Goal: Information Seeking & Learning: Learn about a topic

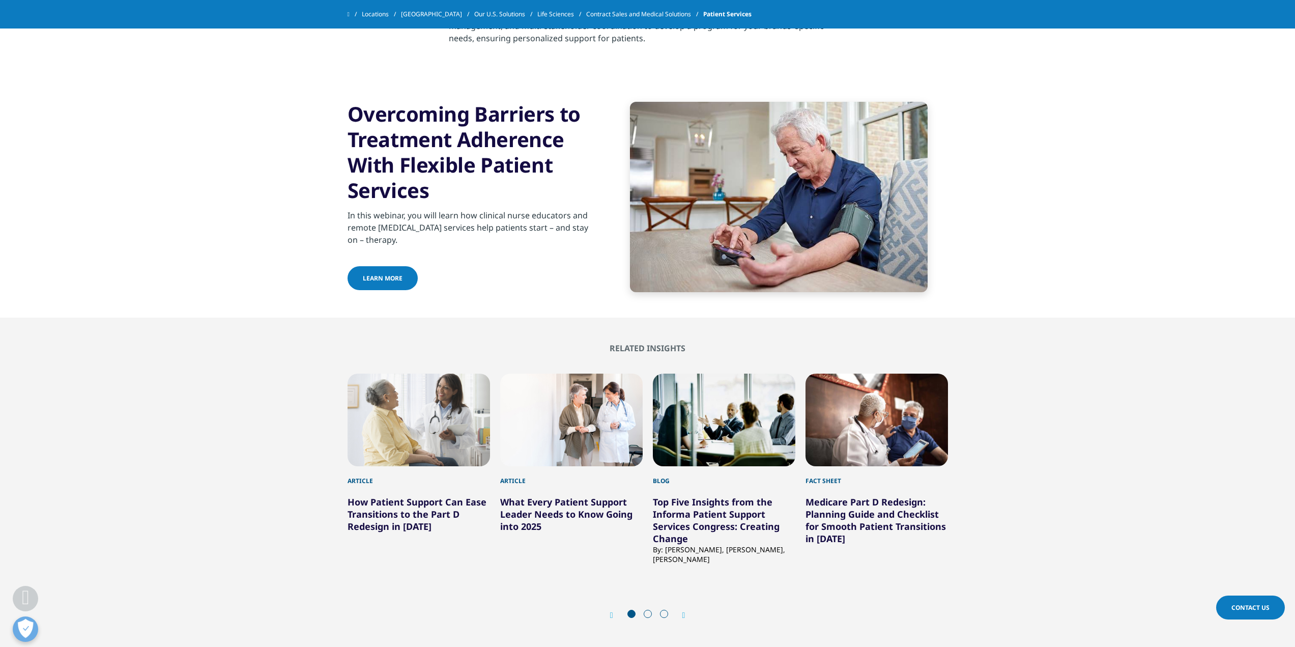
scroll to position [1831, 0]
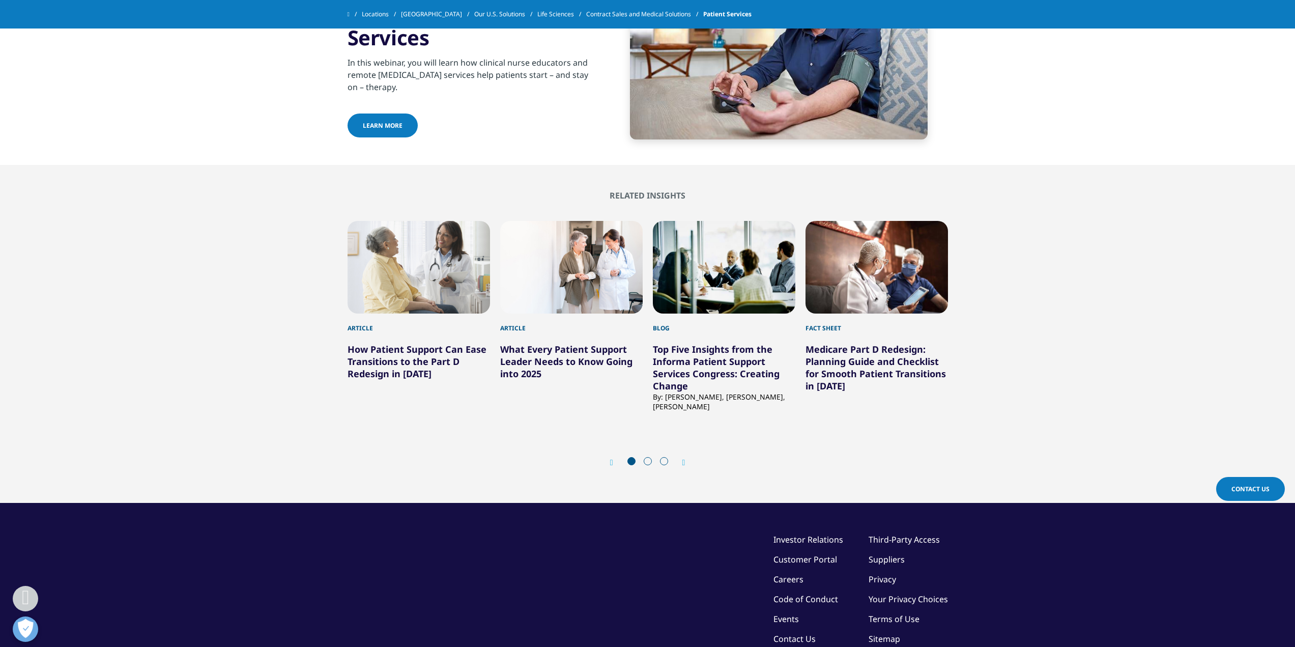
click at [648, 460] on span at bounding box center [648, 461] width 8 height 8
click at [685, 461] on icon "Next slide" at bounding box center [683, 462] width 3 height 8
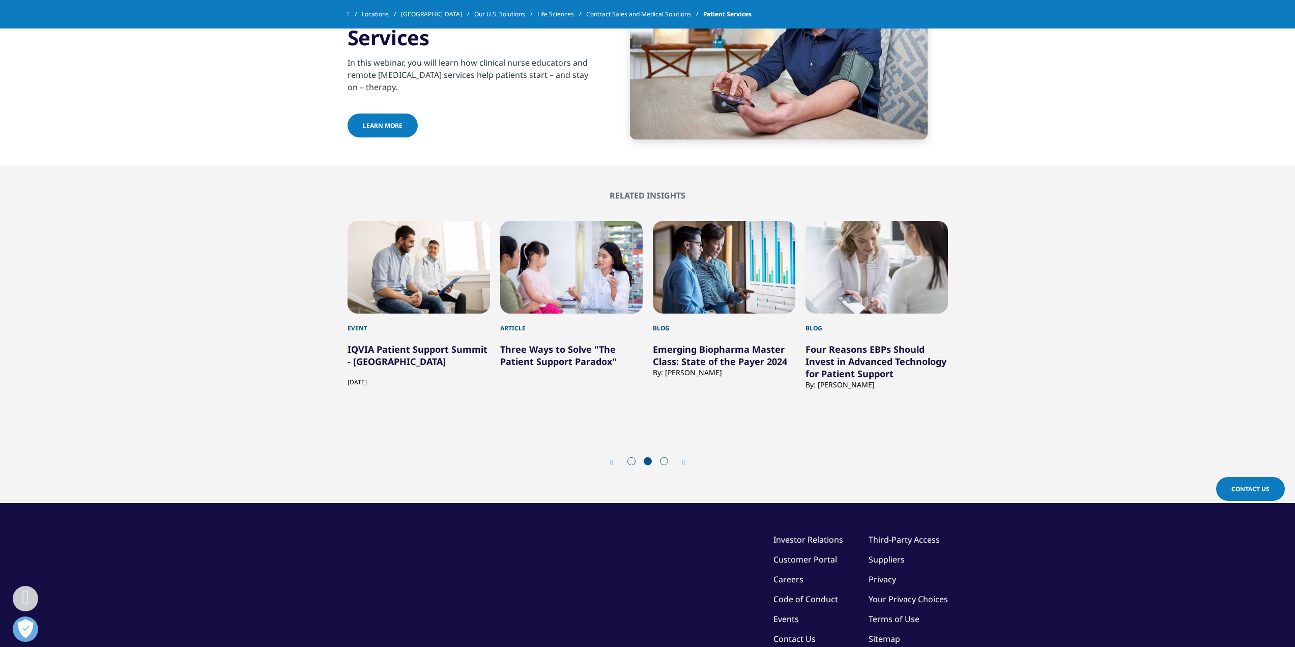
click at [683, 461] on icon "Next slide" at bounding box center [683, 462] width 3 height 8
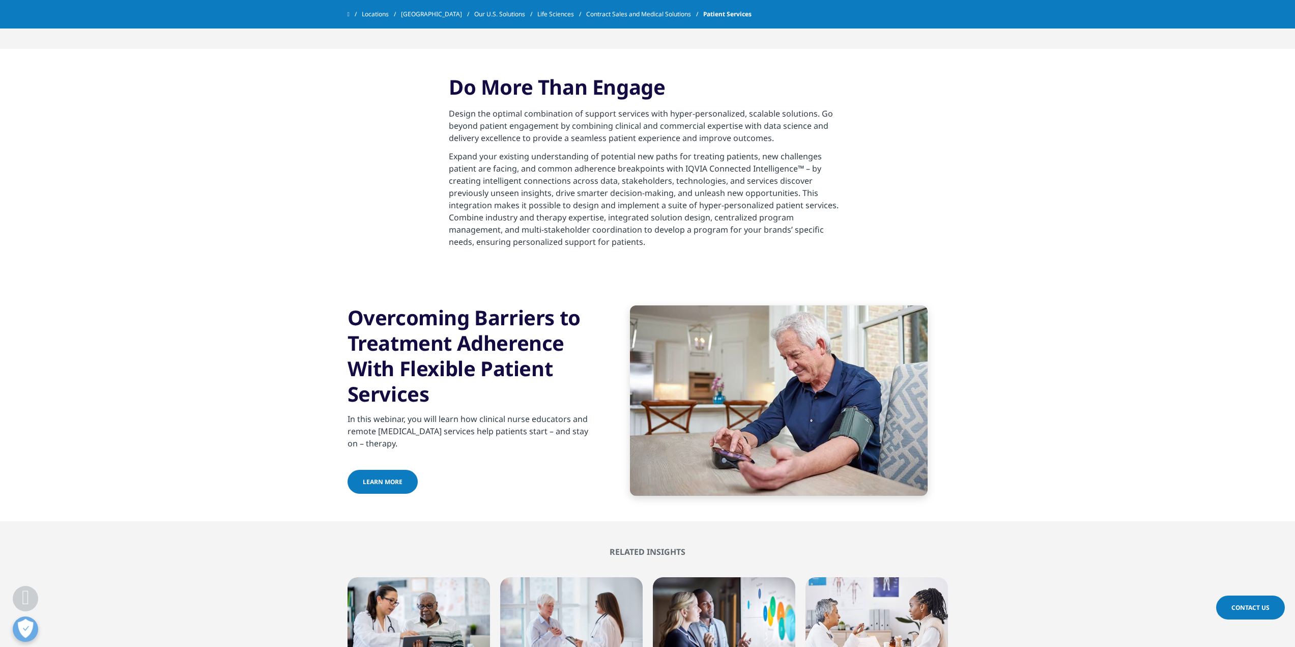
scroll to position [1424, 0]
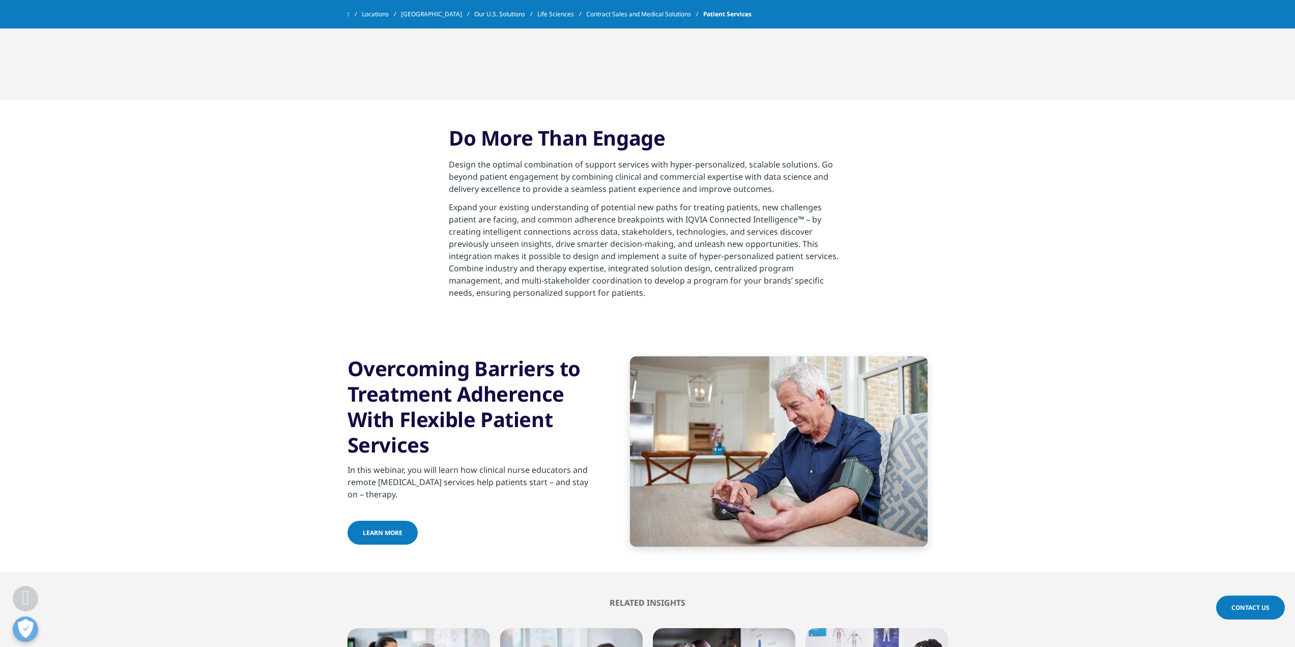
click at [376, 528] on link "Learn more" at bounding box center [382, 532] width 70 height 24
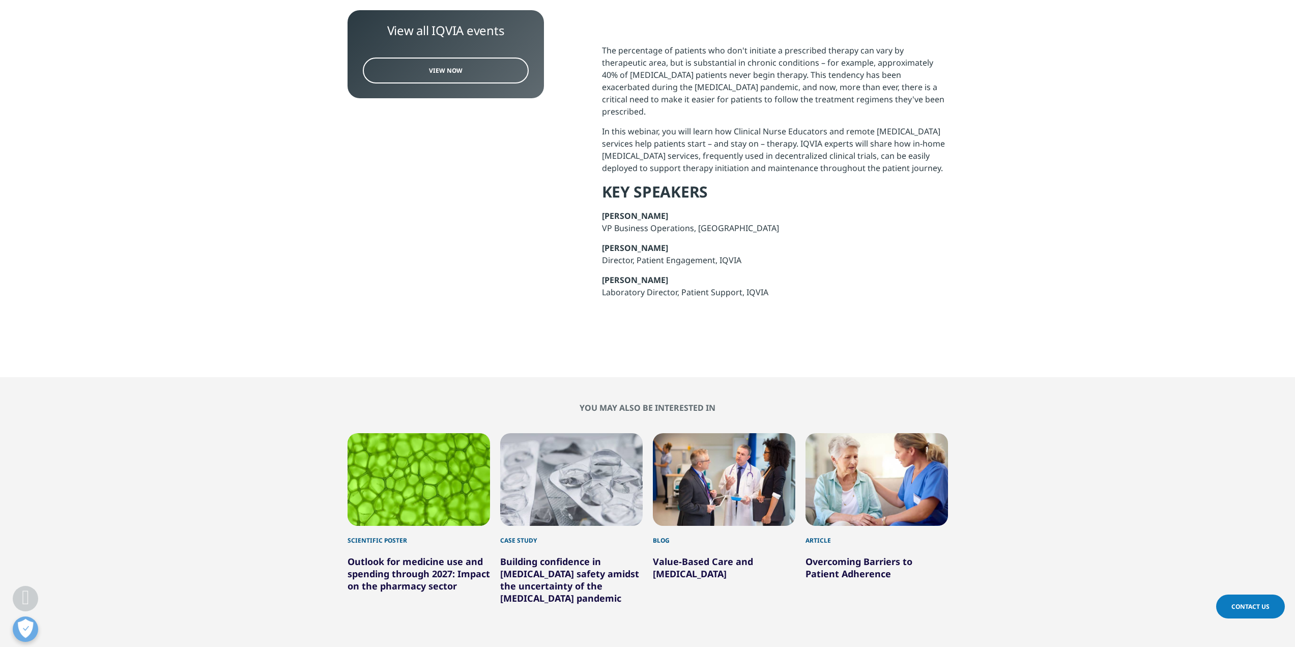
scroll to position [305, 0]
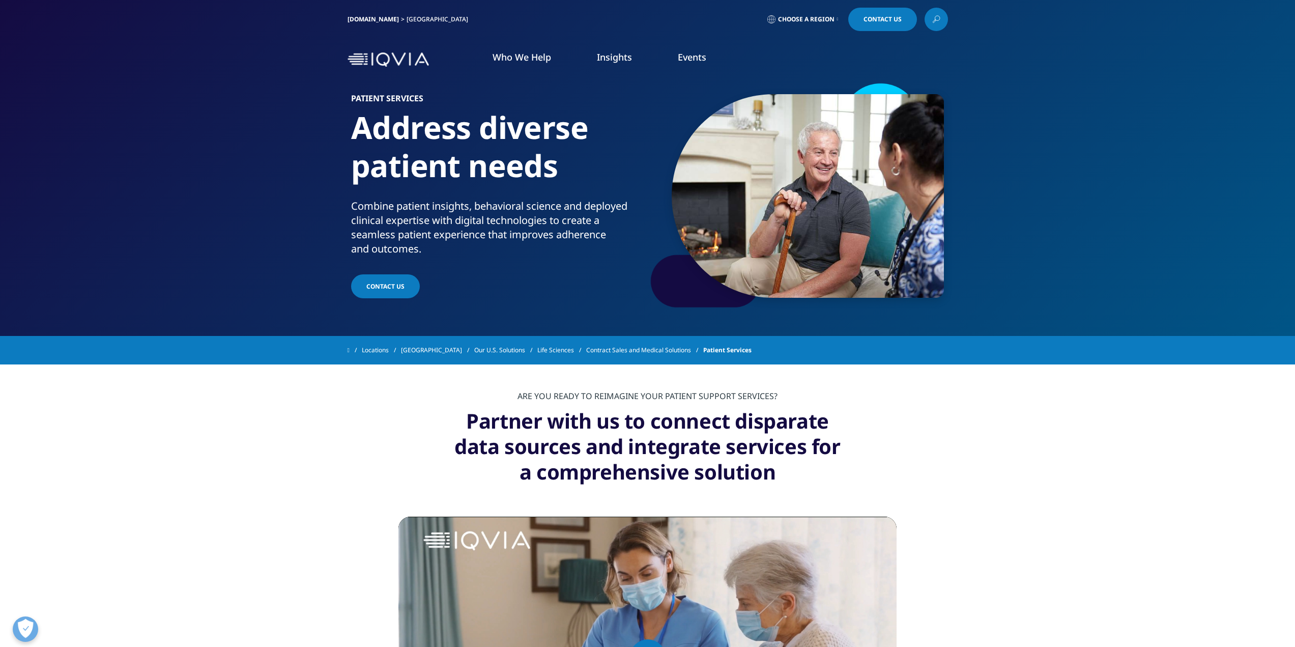
click at [601, 56] on link "Insights" at bounding box center [614, 57] width 35 height 12
click at [356, 173] on link "DISCOVER INSIGHTS" at bounding box center [451, 174] width 272 height 9
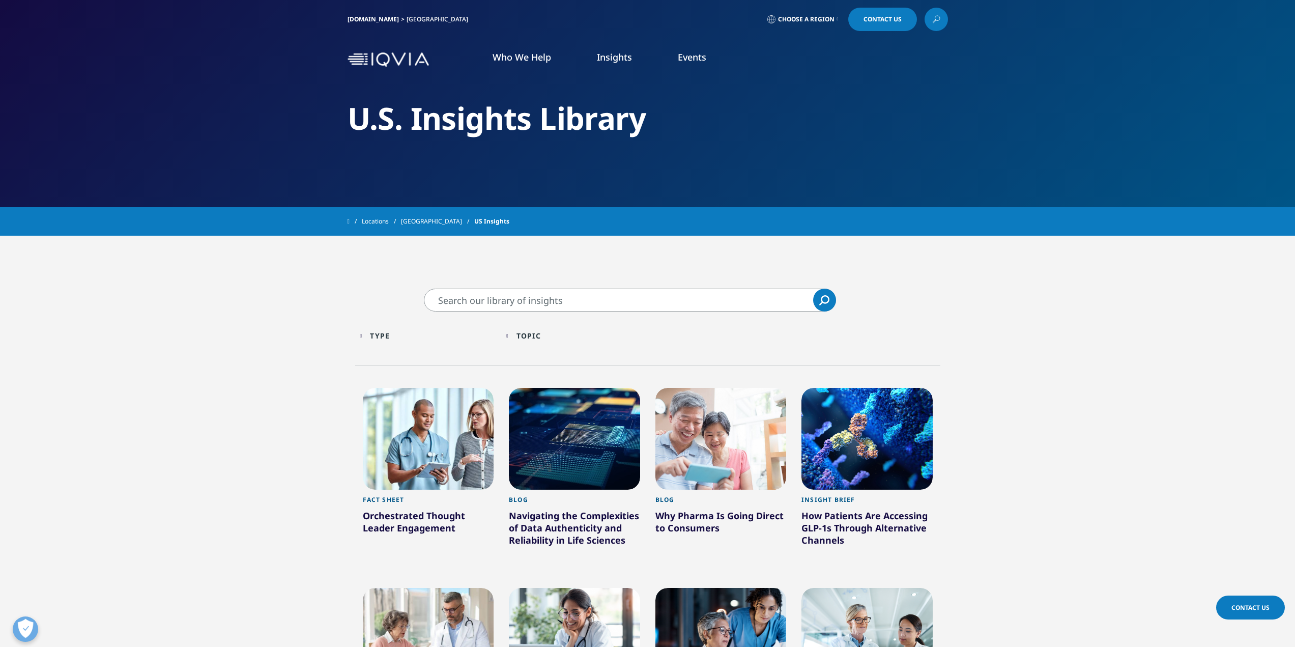
click at [528, 304] on input "Search" at bounding box center [630, 299] width 412 height 23
type input "adherence"
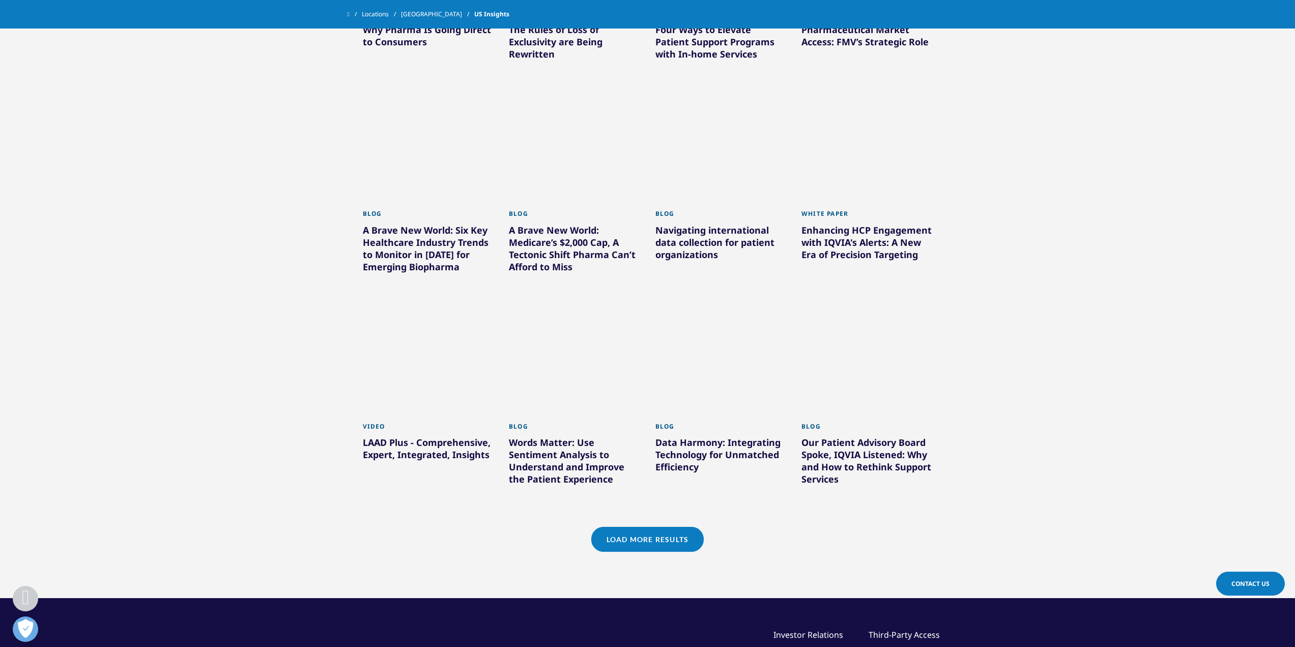
scroll to position [458, 0]
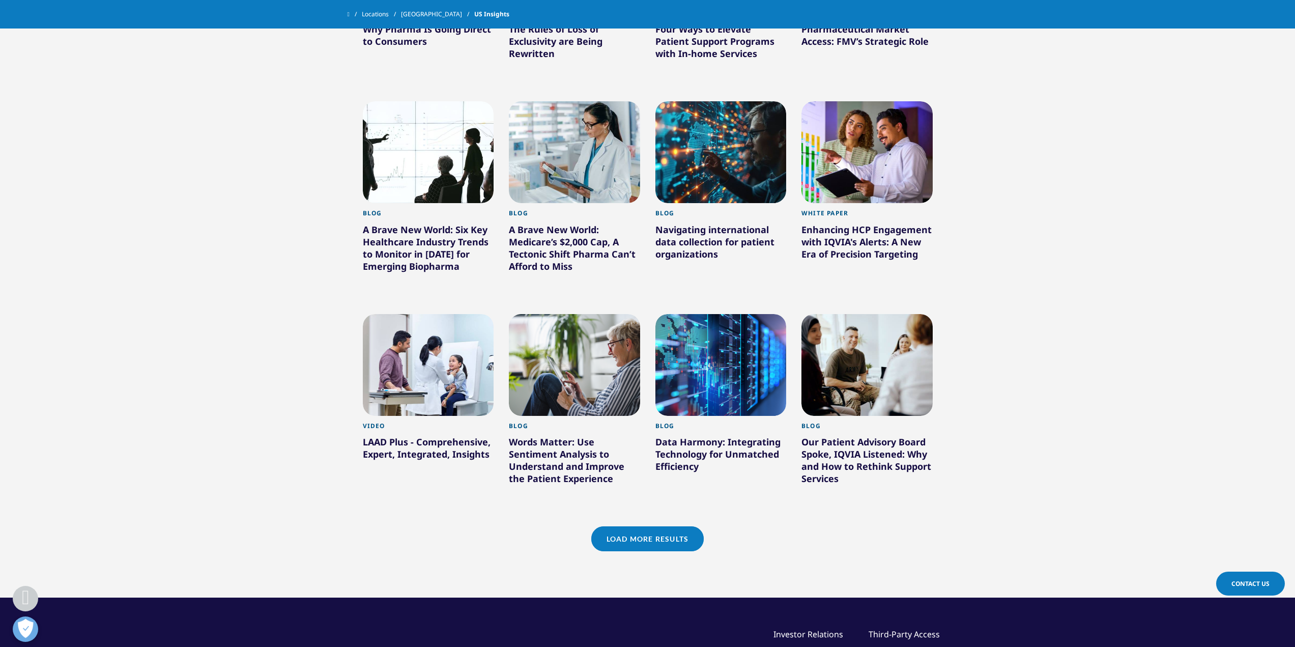
click at [659, 542] on link "Load More Results" at bounding box center [647, 538] width 112 height 25
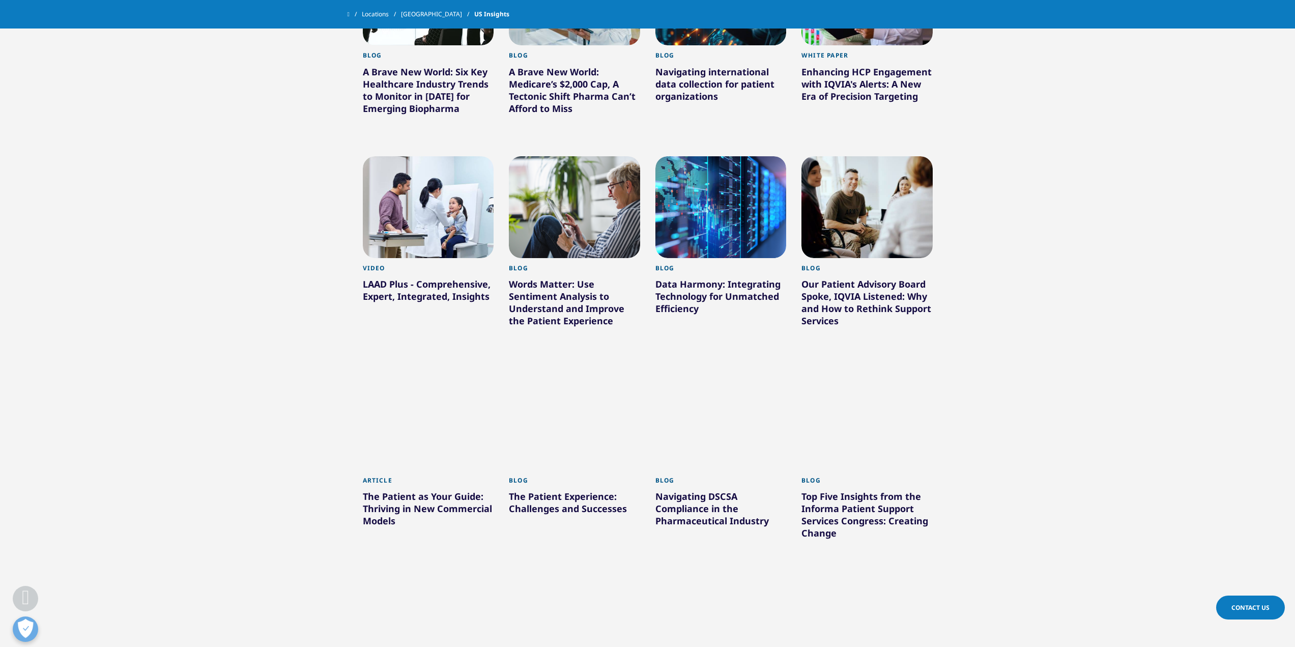
scroll to position [661, 0]
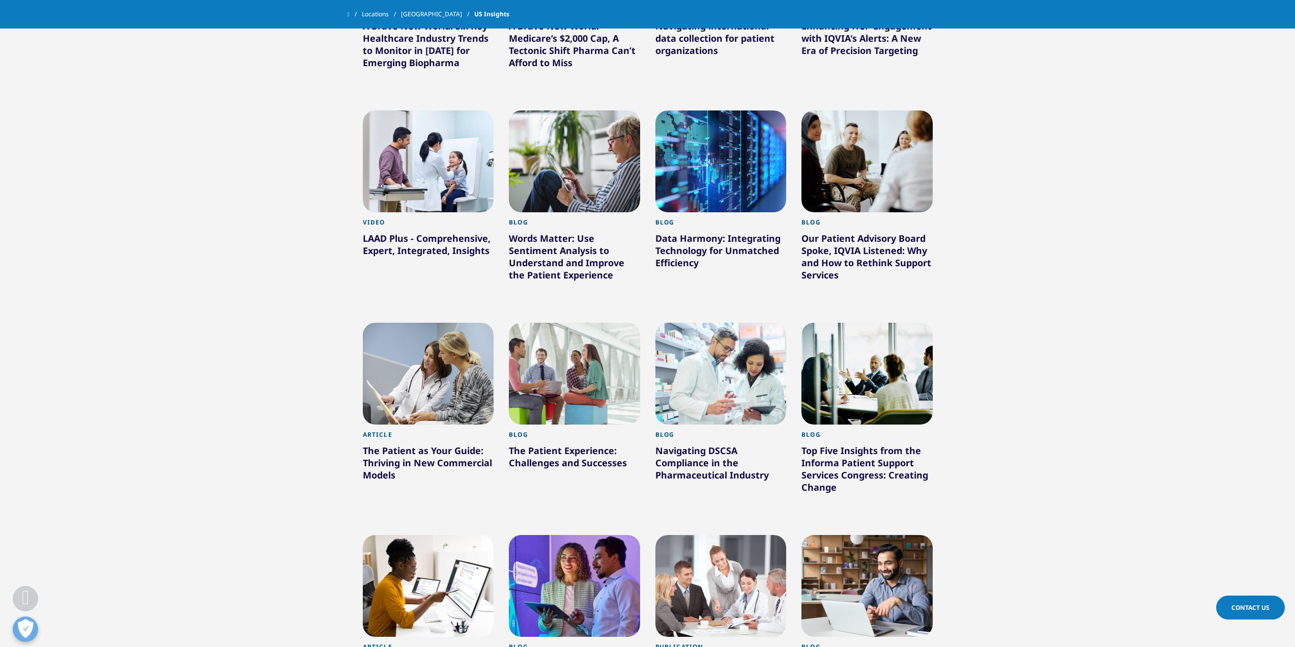
click at [829, 457] on div "Top Five Insights from the Informa Patient Support Services Congress: Creating …" at bounding box center [866, 470] width 131 height 53
drag, startPoint x: 836, startPoint y: 461, endPoint x: 1165, endPoint y: 413, distance: 332.7
click at [1165, 413] on section "adherence adherence Clear Search Loading Type Loading Clear Or/And Operator Tog…" at bounding box center [647, 321] width 1295 height 1444
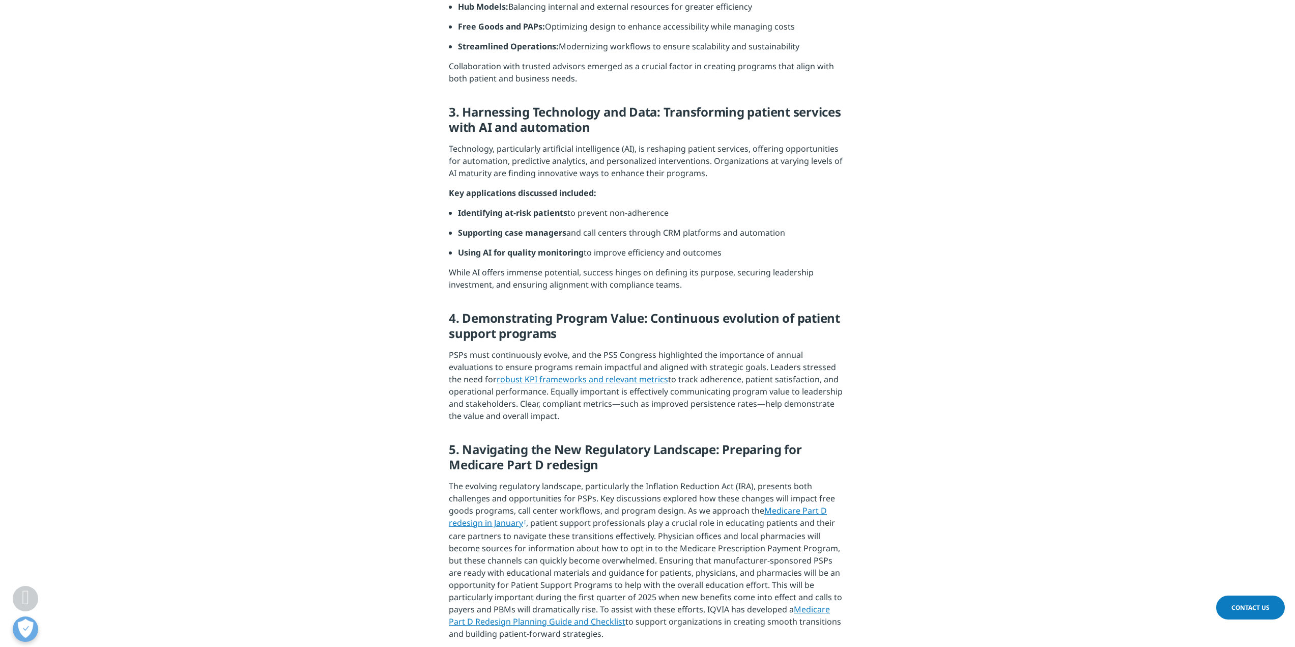
scroll to position [916, 0]
